Goal: Task Accomplishment & Management: Manage account settings

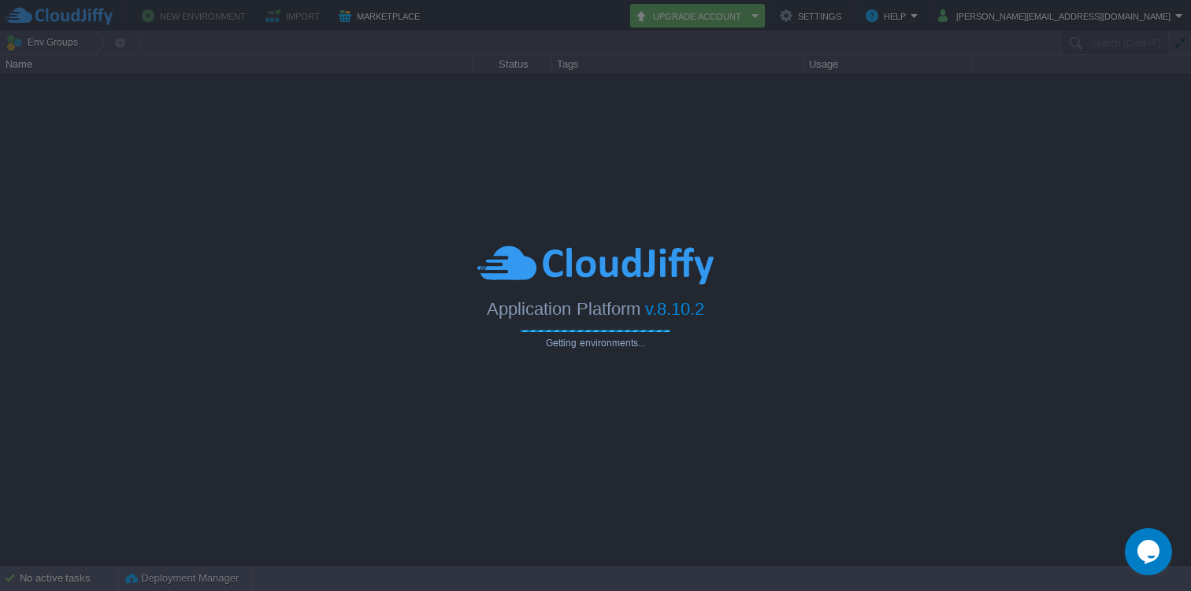
type input "Search (Cmd+F)"
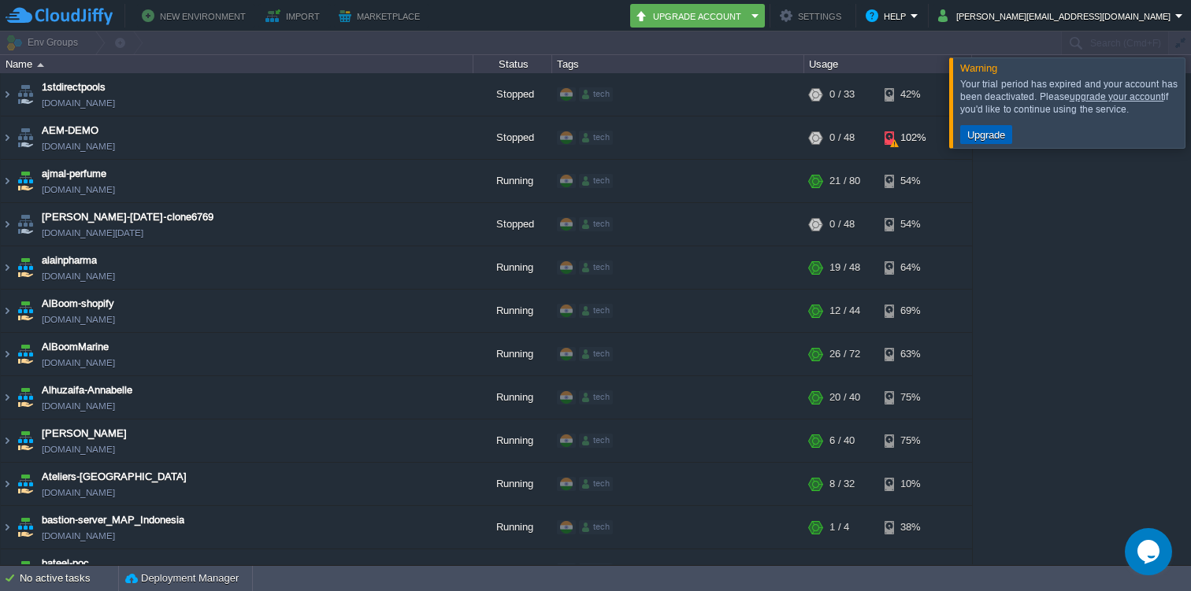
click at [992, 143] on td "Upgrade" at bounding box center [986, 134] width 52 height 19
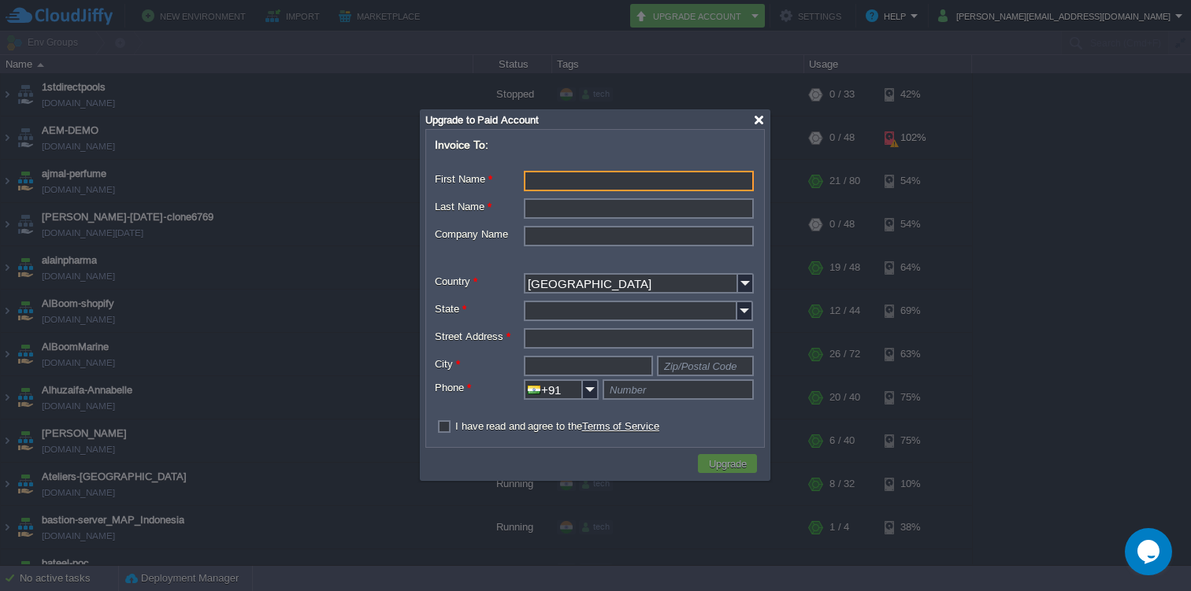
click at [761, 123] on div at bounding box center [759, 120] width 12 height 12
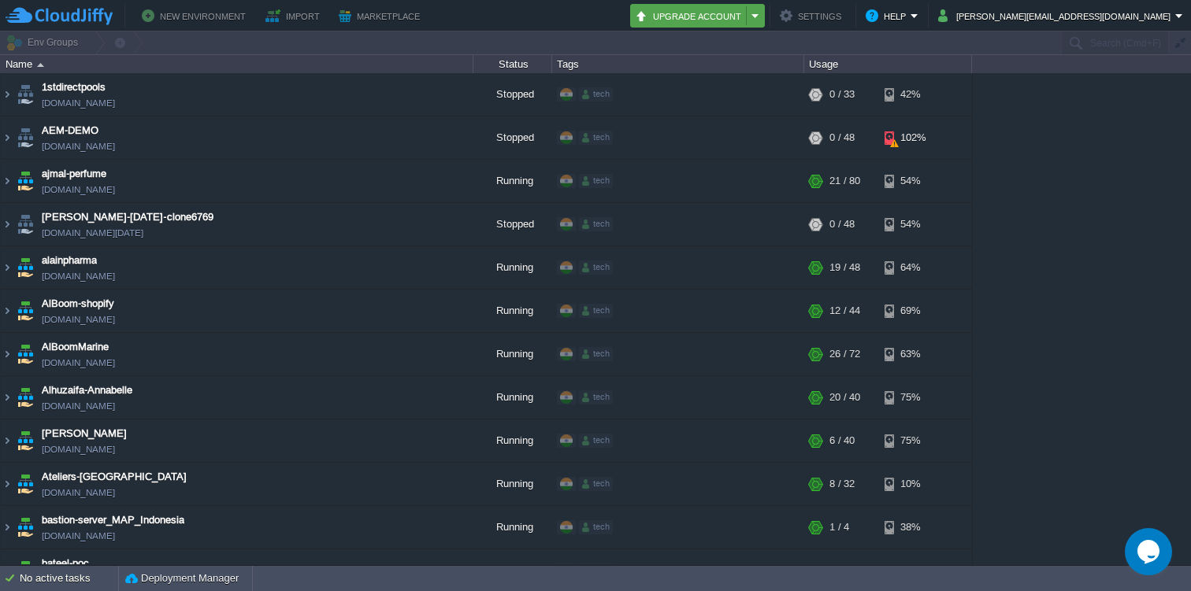
click at [747, 16] on button "Upgrade Account" at bounding box center [691, 15] width 112 height 19
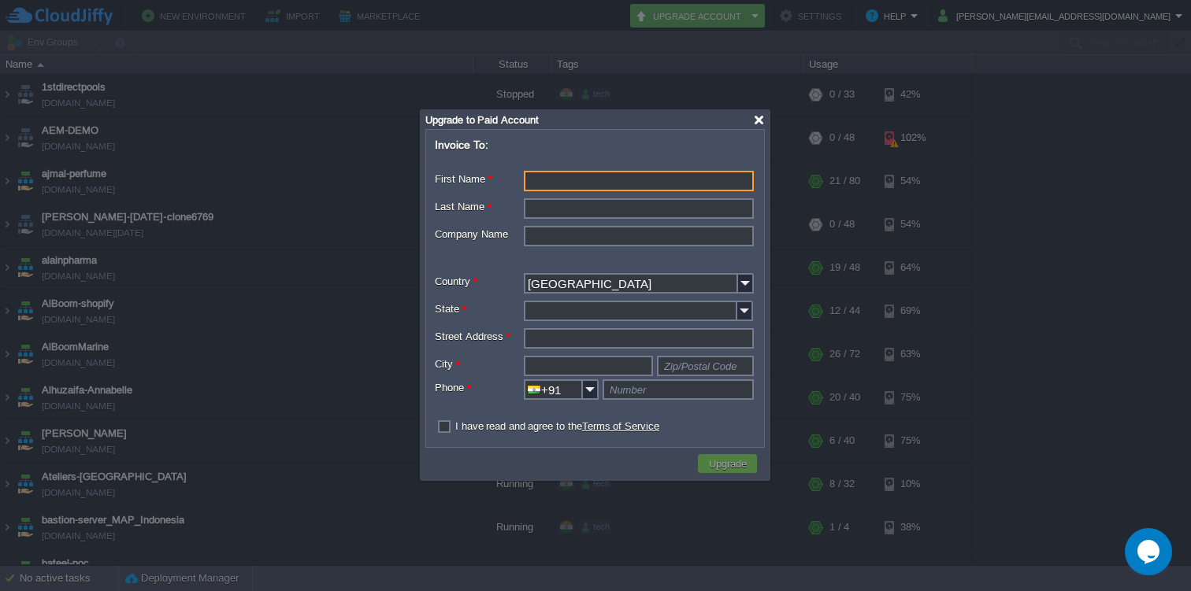
click at [758, 118] on div at bounding box center [759, 120] width 12 height 12
